Goal: Task Accomplishment & Management: Complete application form

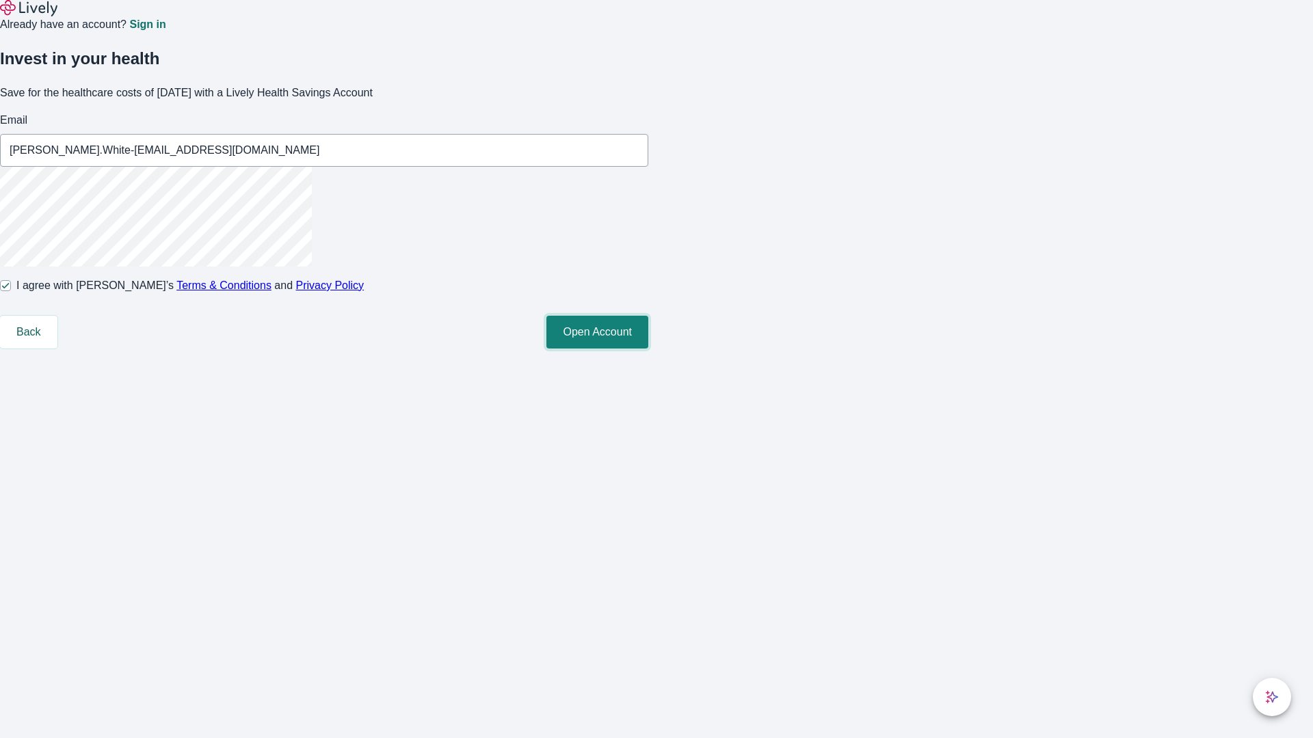
click at [648, 349] on button "Open Account" at bounding box center [597, 332] width 102 height 33
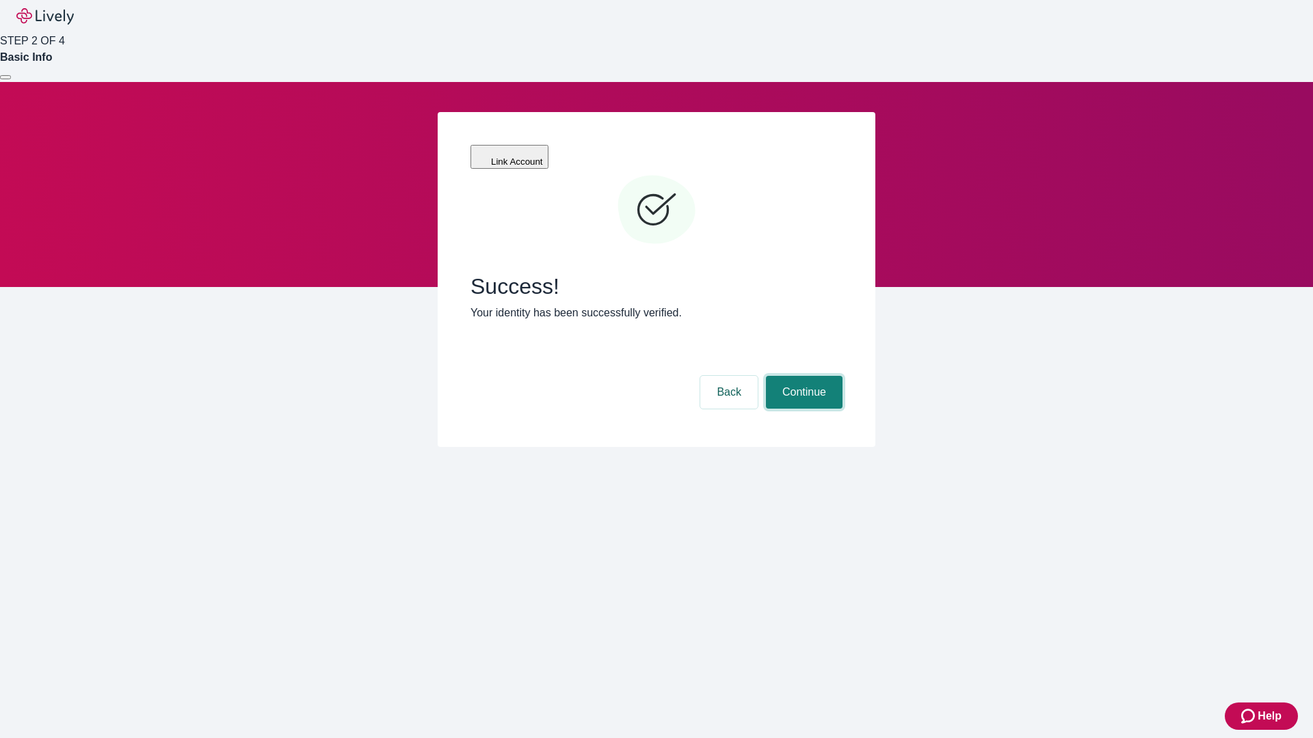
click at [802, 376] on button "Continue" at bounding box center [804, 392] width 77 height 33
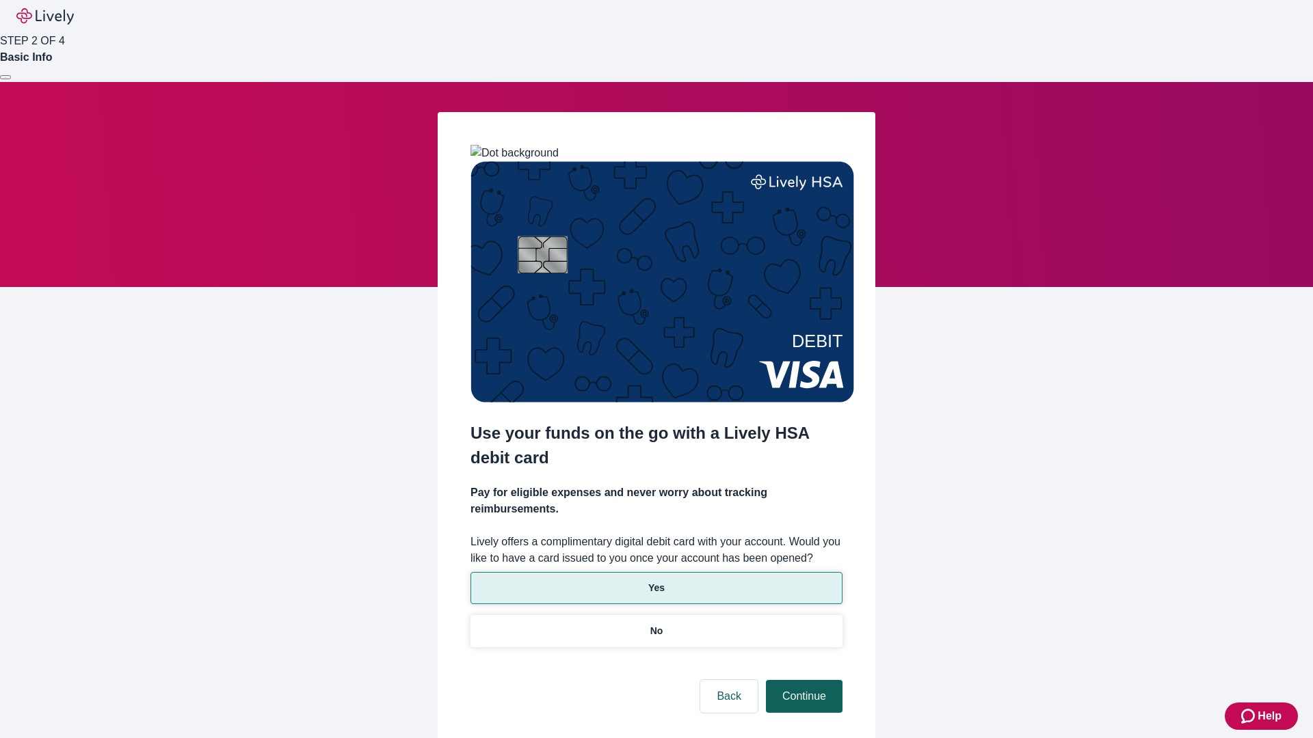
click at [656, 624] on p "No" at bounding box center [656, 631] width 13 height 14
click at [802, 680] on button "Continue" at bounding box center [804, 696] width 77 height 33
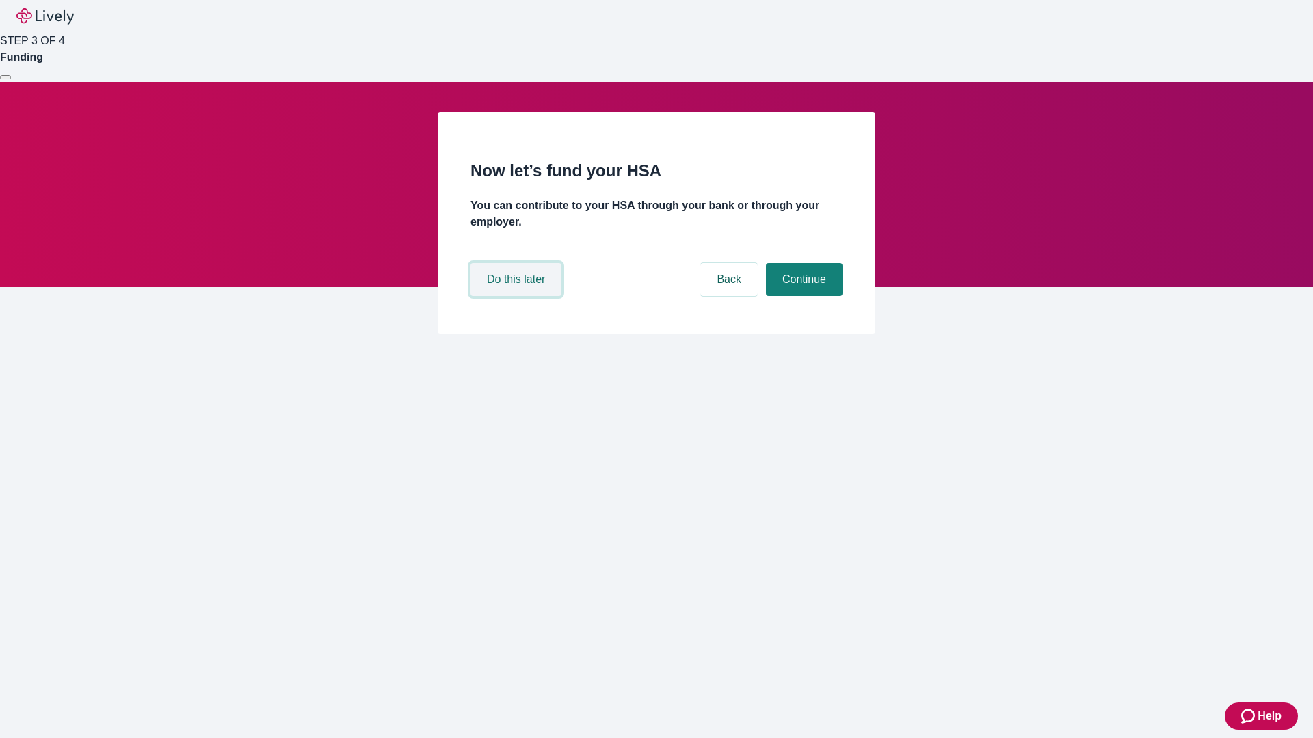
click at [518, 296] on button "Do this later" at bounding box center [515, 279] width 91 height 33
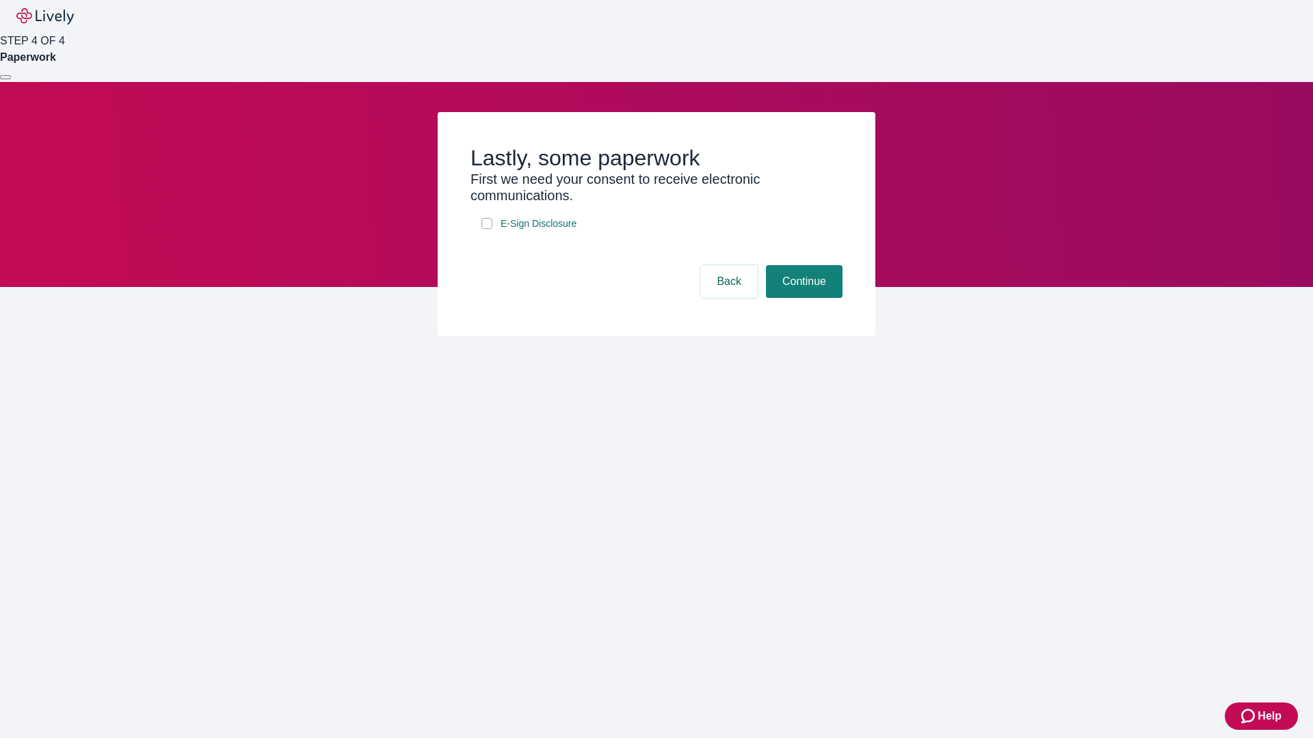
click at [487, 229] on input "E-Sign Disclosure" at bounding box center [486, 223] width 11 height 11
checkbox input "true"
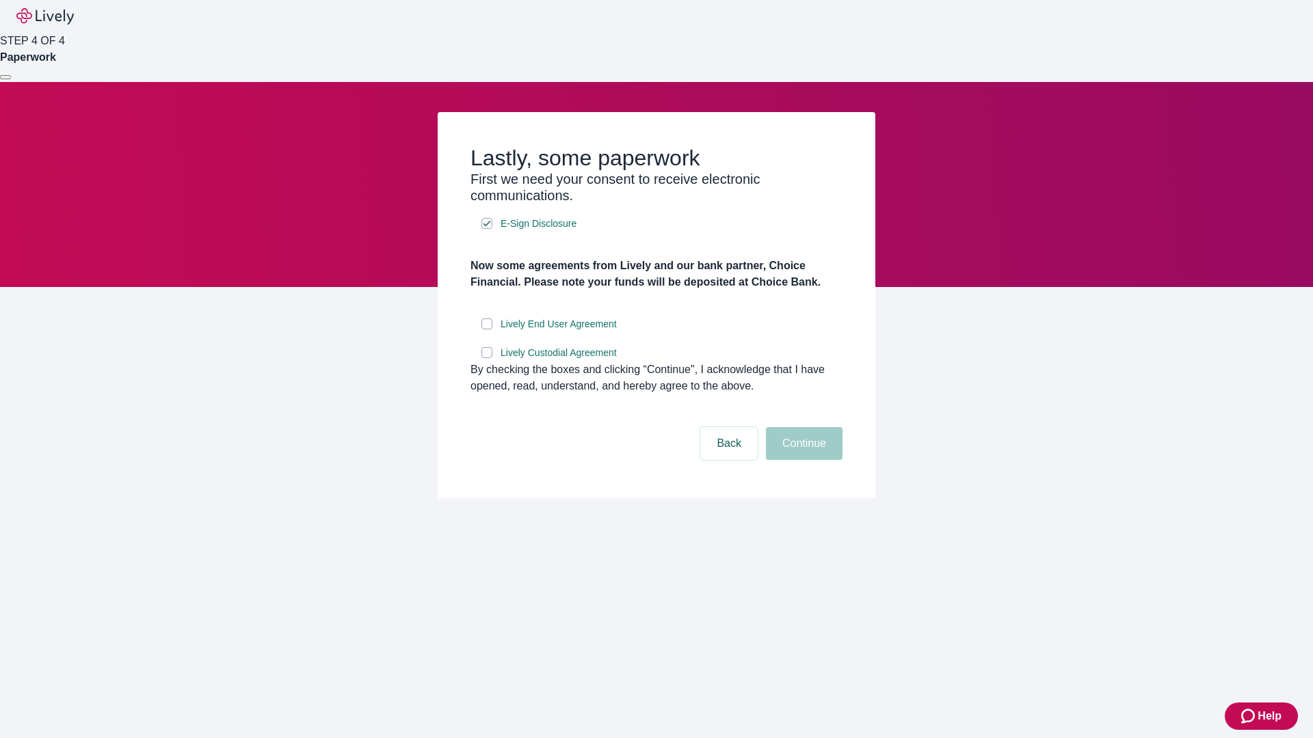
click at [487, 330] on input "Lively End User Agreement" at bounding box center [486, 324] width 11 height 11
checkbox input "true"
click at [487, 358] on input "Lively Custodial Agreement" at bounding box center [486, 352] width 11 height 11
checkbox input "true"
click at [802, 460] on button "Continue" at bounding box center [804, 443] width 77 height 33
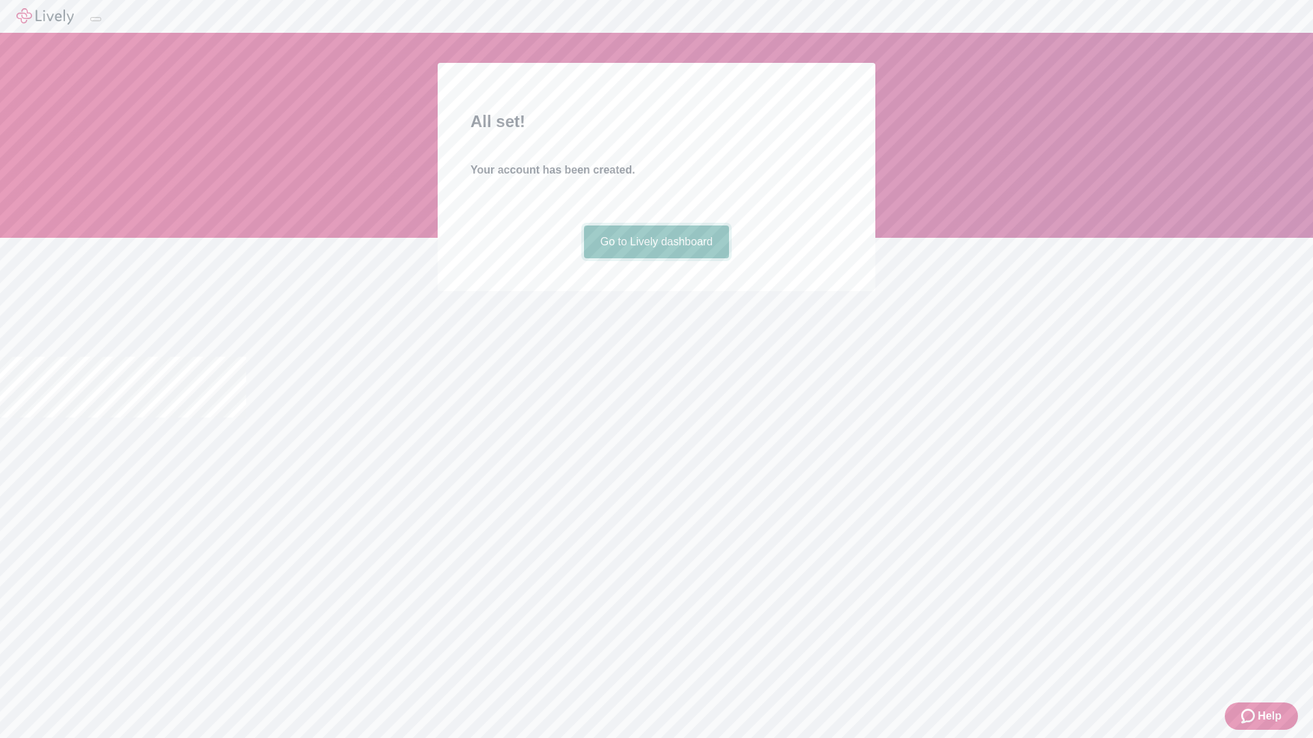
click at [656, 258] on link "Go to Lively dashboard" at bounding box center [657, 242] width 146 height 33
